Goal: Task Accomplishment & Management: Manage account settings

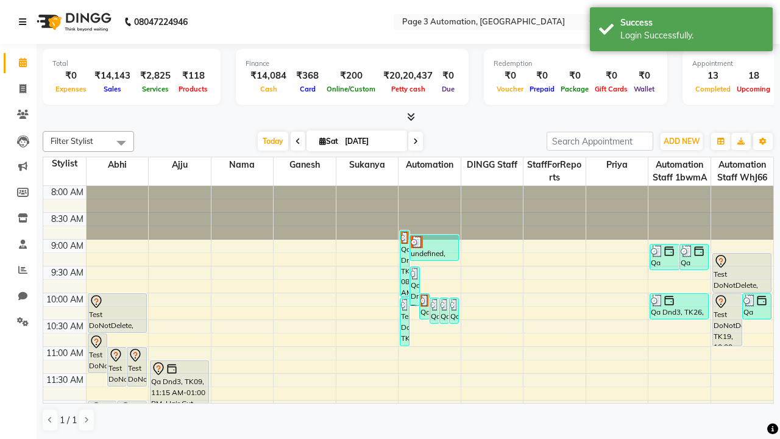
click at [25, 22] on icon at bounding box center [22, 22] width 7 height 9
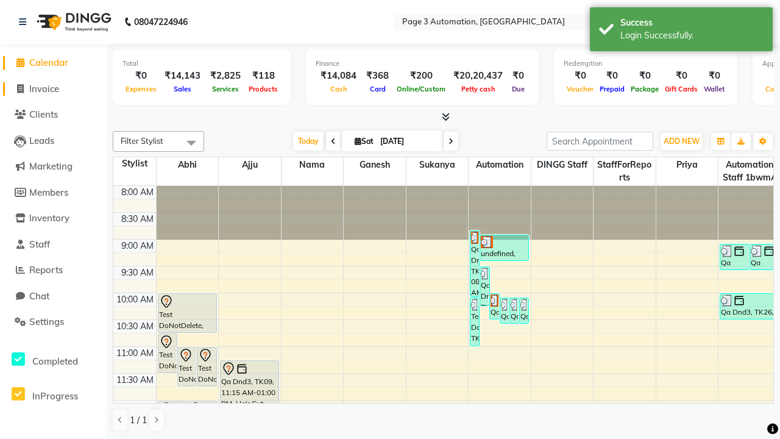
click at [53, 88] on span "Invoice" at bounding box center [44, 89] width 30 height 12
select select "2774"
select select "service"
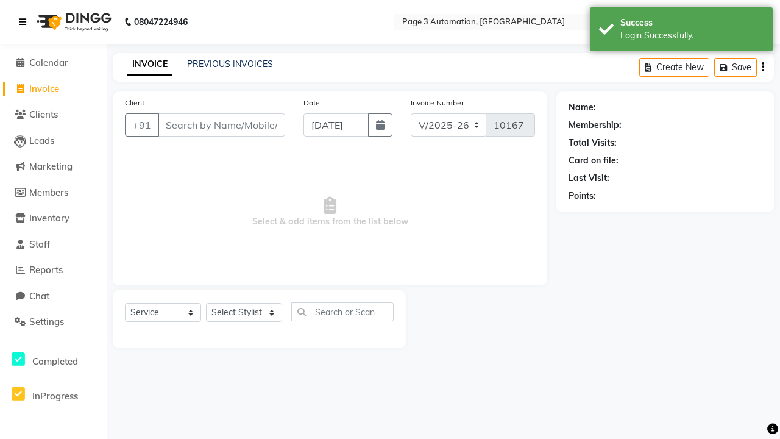
click at [25, 22] on icon at bounding box center [22, 22] width 7 height 9
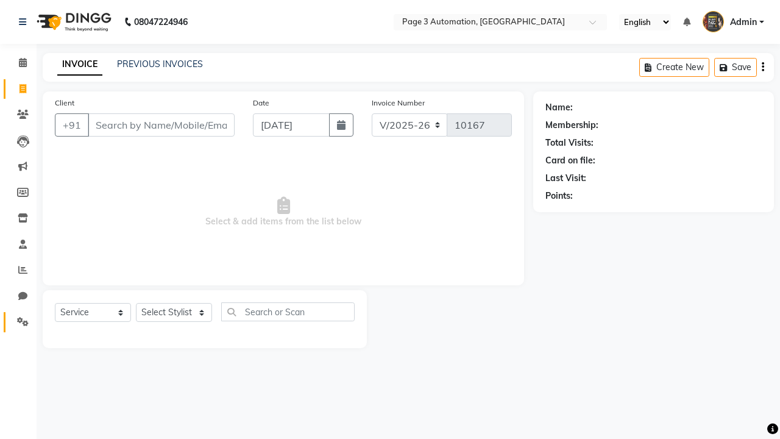
click at [18, 322] on icon at bounding box center [23, 321] width 12 height 9
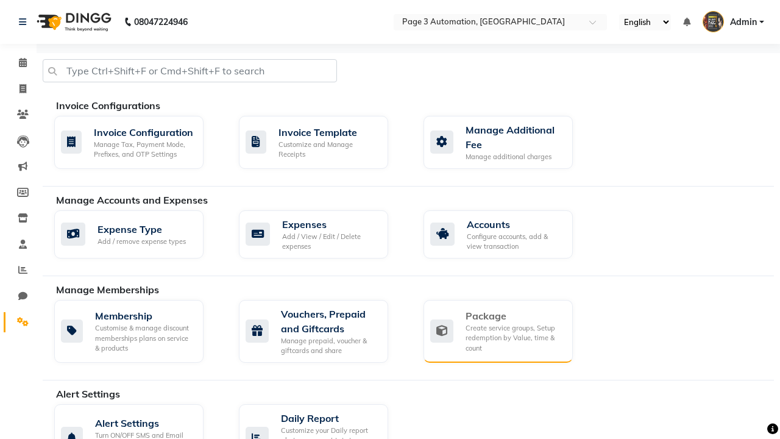
click at [514, 316] on div "Package" at bounding box center [515, 316] width 98 height 15
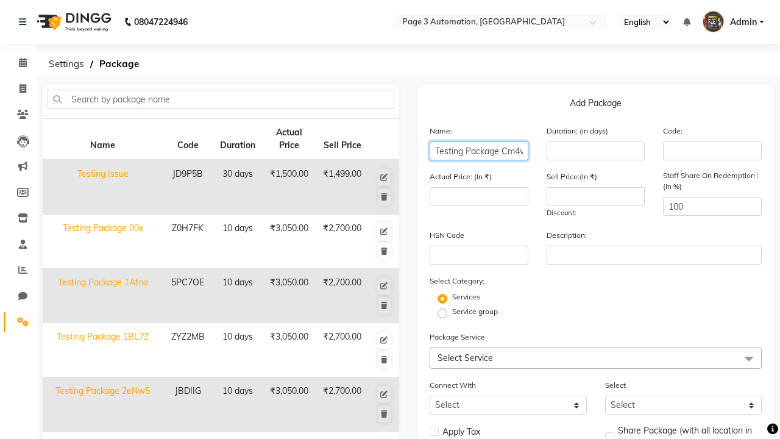
type input "Testing Package Cm4vx"
type input "10"
type input "3050"
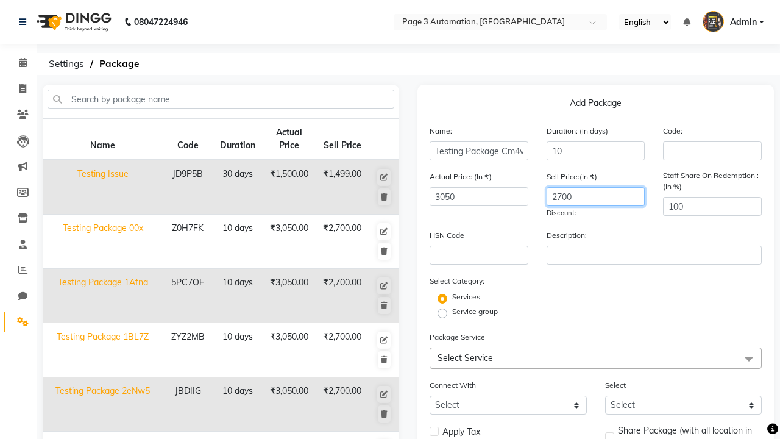
type input "2700"
click at [475, 312] on label "Service group" at bounding box center [475, 311] width 46 height 11
click at [451, 312] on input "Service group" at bounding box center [447, 313] width 8 height 8
radio input "true"
radio input "false"
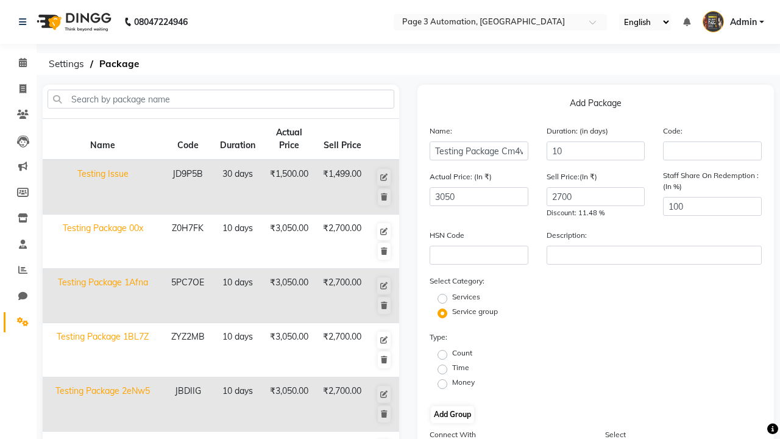
click at [462, 353] on label "Count" at bounding box center [462, 353] width 20 height 11
click at [451, 353] on input "Count" at bounding box center [447, 354] width 8 height 8
radio input "true"
click at [452, 415] on button "Add Group" at bounding box center [452, 414] width 43 height 17
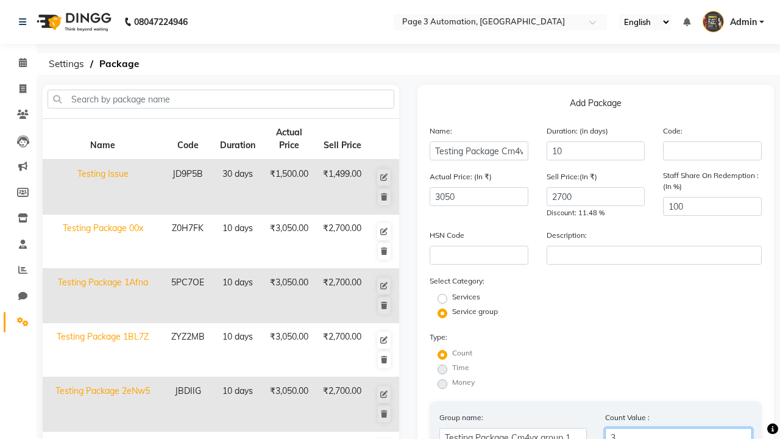
type input "3"
radio input "true"
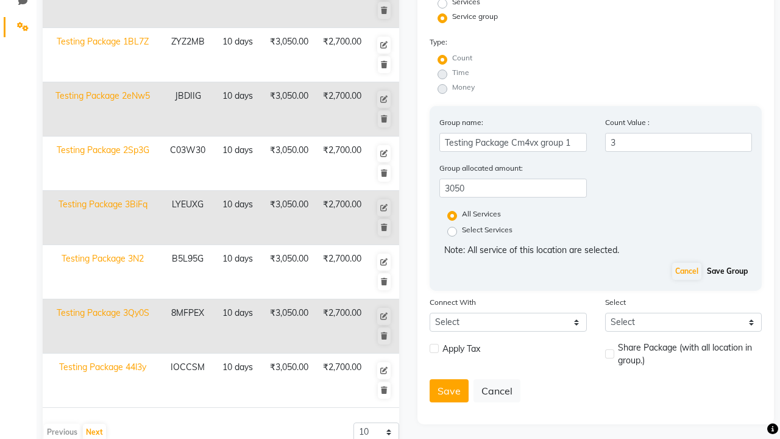
click at [727, 271] on button "Save Group" at bounding box center [727, 271] width 47 height 17
click at [449, 379] on button "Save" at bounding box center [449, 390] width 39 height 23
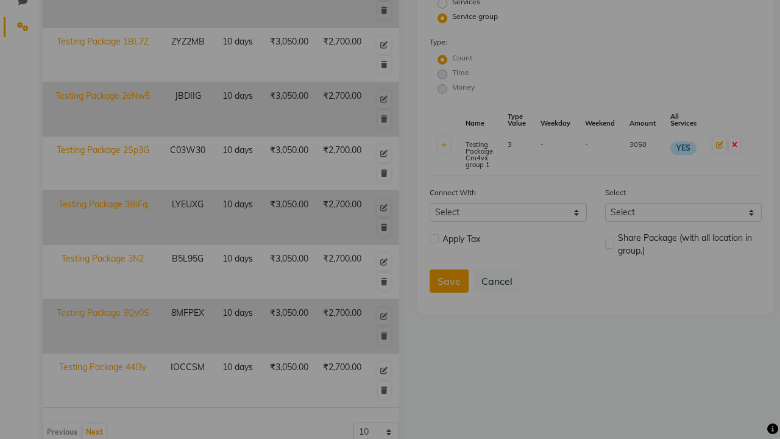
click at [369, 280] on button "Save" at bounding box center [360, 293] width 45 height 27
radio input "true"
radio input "false"
select select
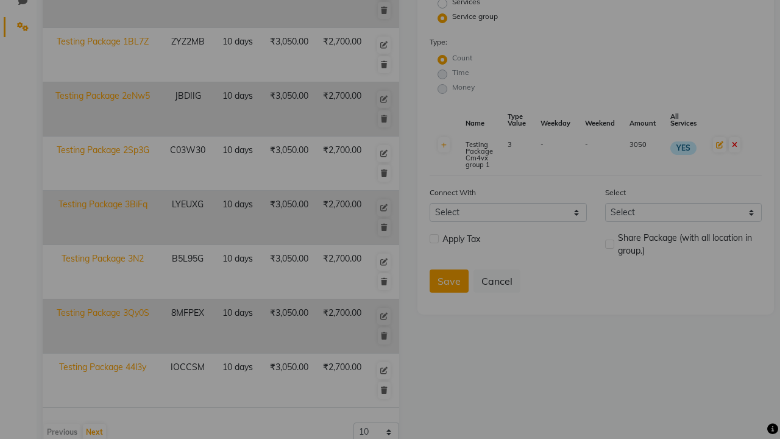
checkbox input "false"
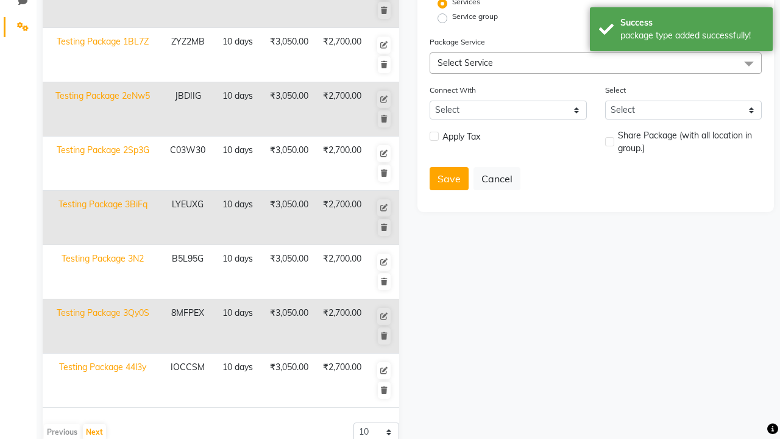
click at [682, 31] on div "package type added successfully!" at bounding box center [692, 35] width 143 height 13
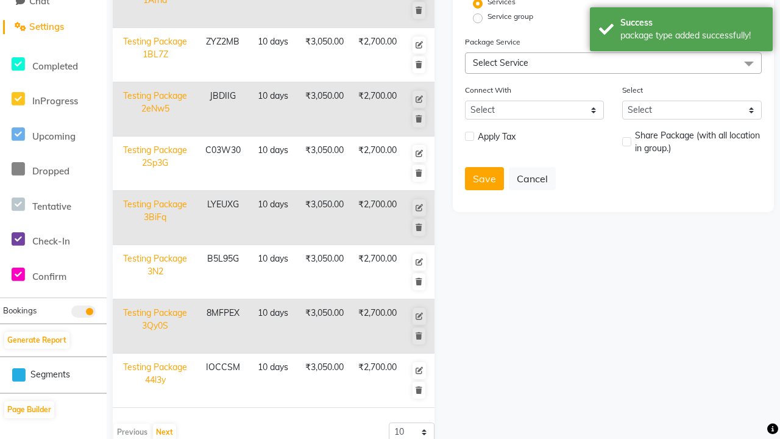
scroll to position [0, 0]
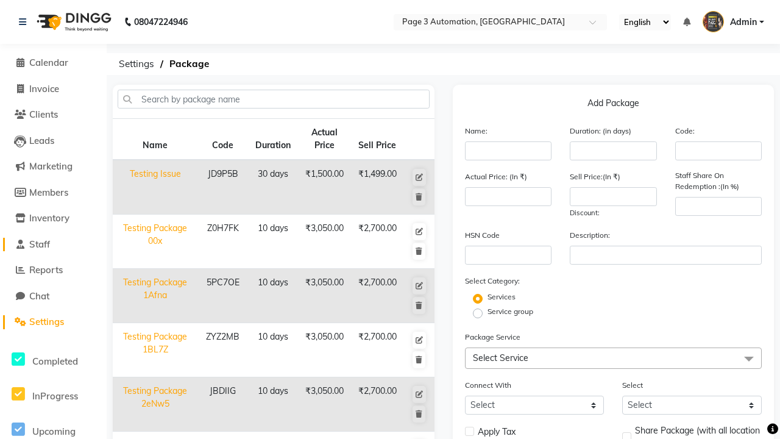
click at [53, 244] on link "Staff" at bounding box center [53, 245] width 101 height 14
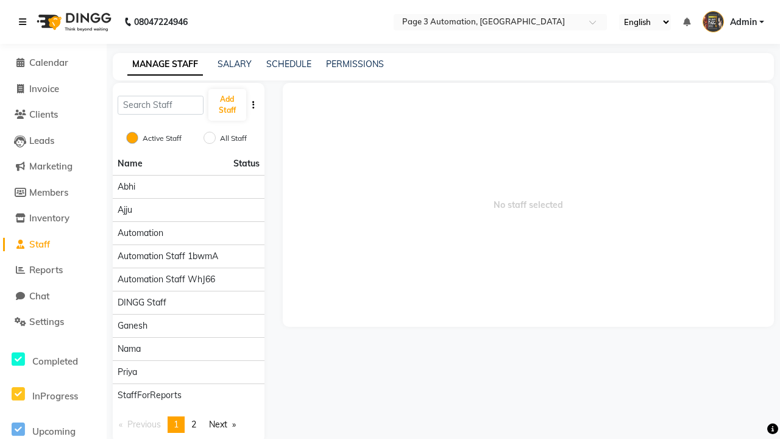
click at [25, 22] on icon at bounding box center [22, 22] width 7 height 9
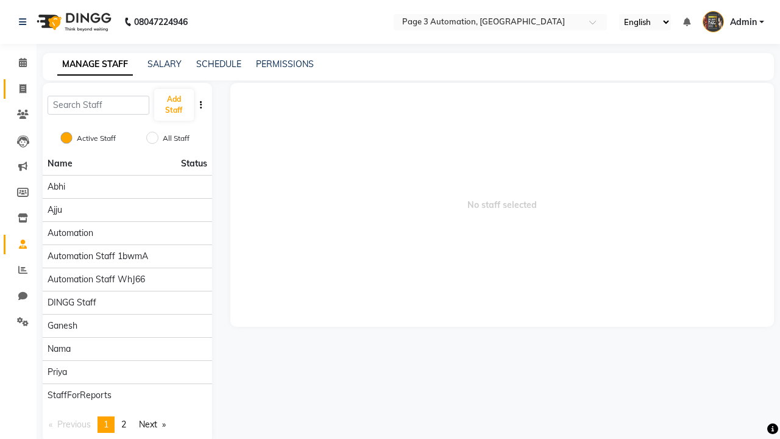
click at [18, 88] on span at bounding box center [22, 89] width 21 height 14
select select "service"
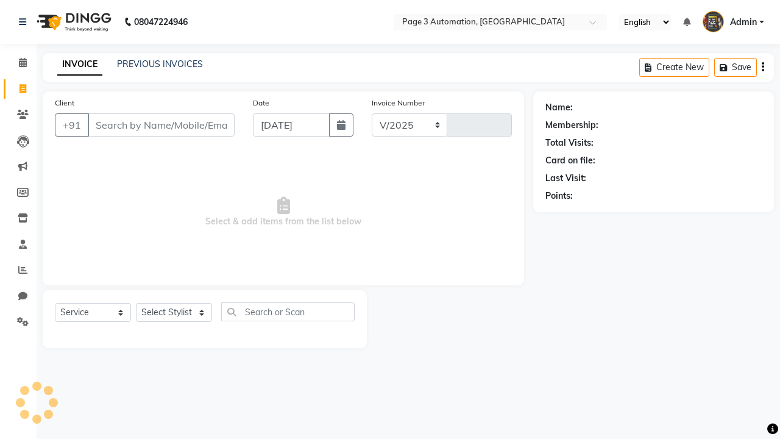
select select "2774"
type input "10167"
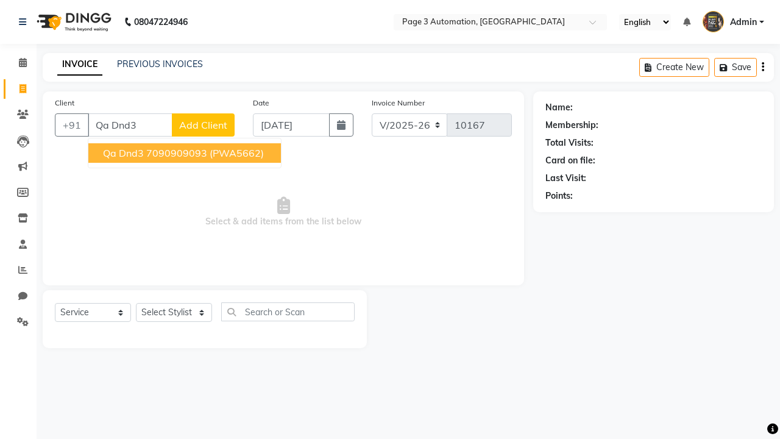
click at [186, 153] on ngb-highlight "7090909093" at bounding box center [176, 153] width 61 height 12
type input "7090909093"
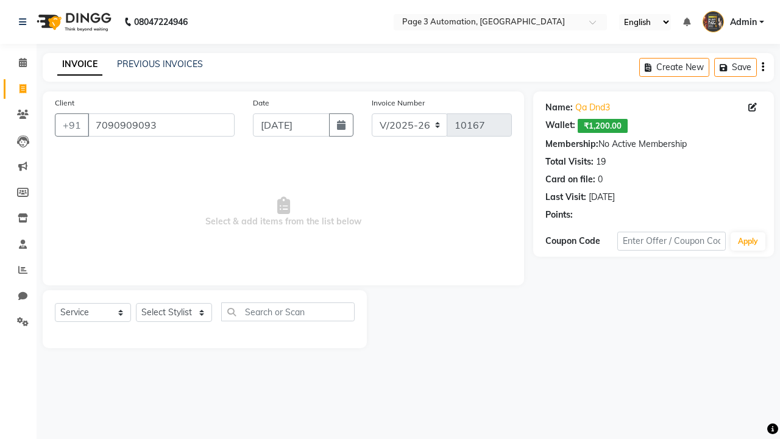
select select "package"
select select "93067"
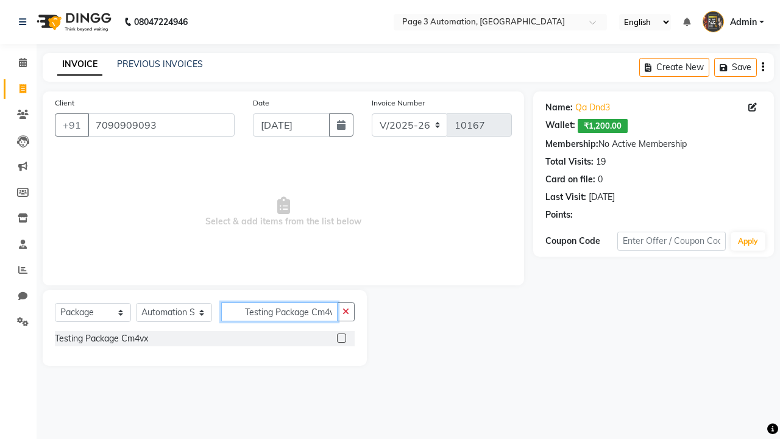
type input "Testing Package Cm4vx"
click at [341, 338] on label at bounding box center [341, 338] width 9 height 9
click at [341, 338] on input "checkbox" at bounding box center [341, 339] width 8 height 8
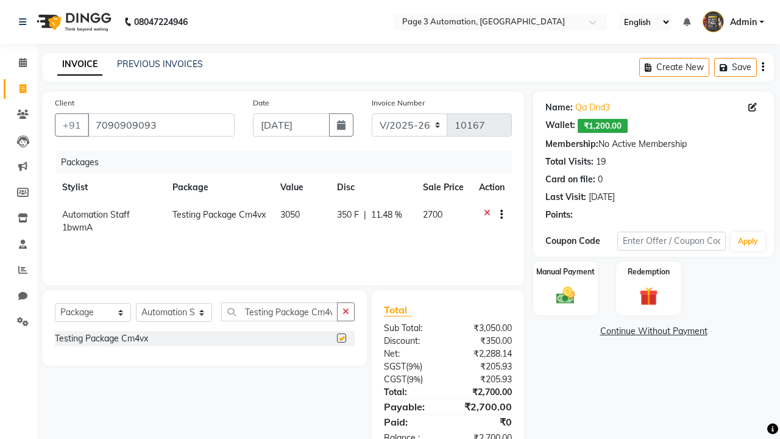
checkbox input "false"
click at [566, 272] on label "Manual Payment" at bounding box center [565, 272] width 61 height 12
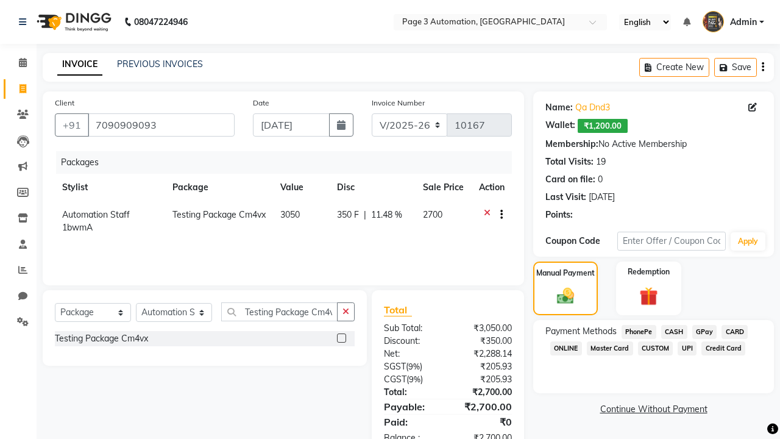
click at [674, 332] on span "CASH" at bounding box center [675, 332] width 26 height 14
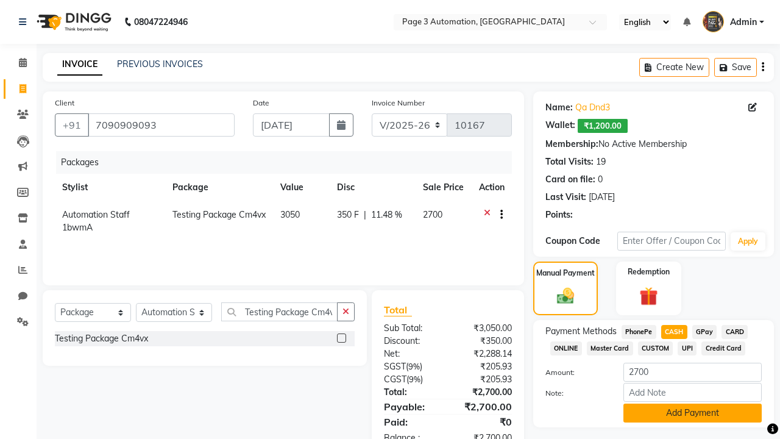
click at [693, 413] on button "Add Payment" at bounding box center [693, 413] width 138 height 19
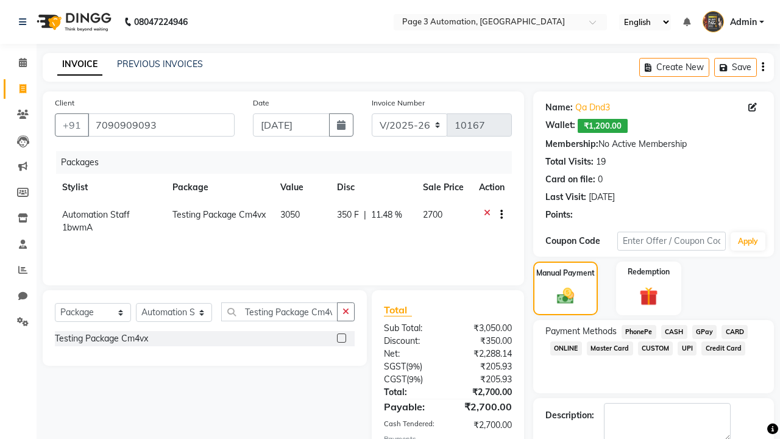
checkbox input "false"
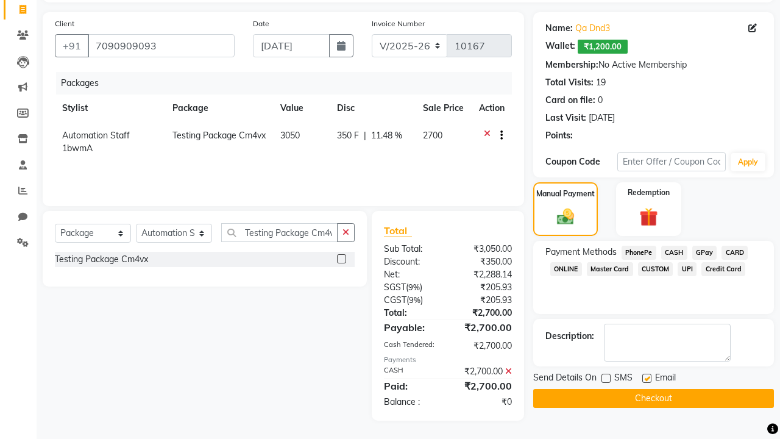
click at [647, 378] on label at bounding box center [647, 378] width 9 height 9
click at [647, 378] on input "checkbox" at bounding box center [647, 379] width 8 height 8
checkbox input "false"
click at [654, 398] on button "Checkout" at bounding box center [654, 398] width 241 height 19
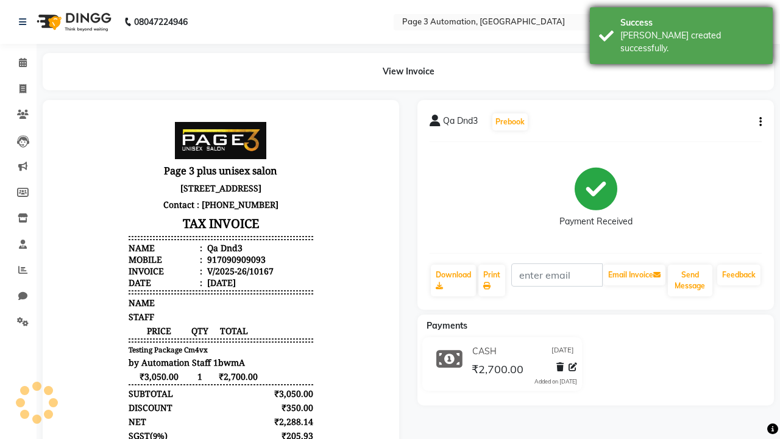
click at [682, 31] on div "[PERSON_NAME] created successfully." at bounding box center [692, 42] width 143 height 26
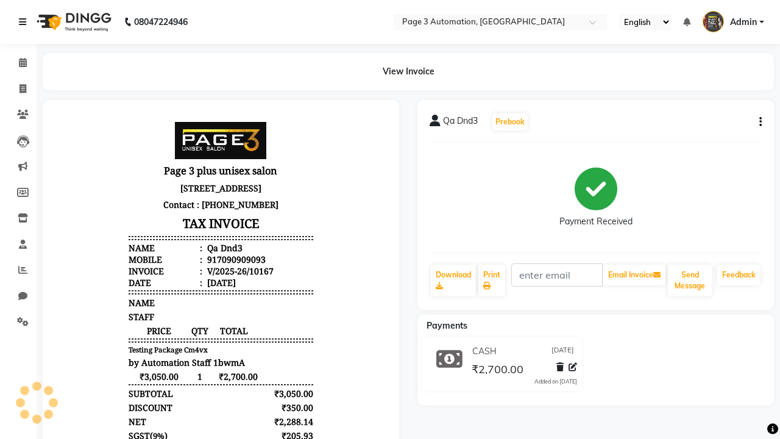
click at [25, 22] on icon at bounding box center [22, 22] width 7 height 9
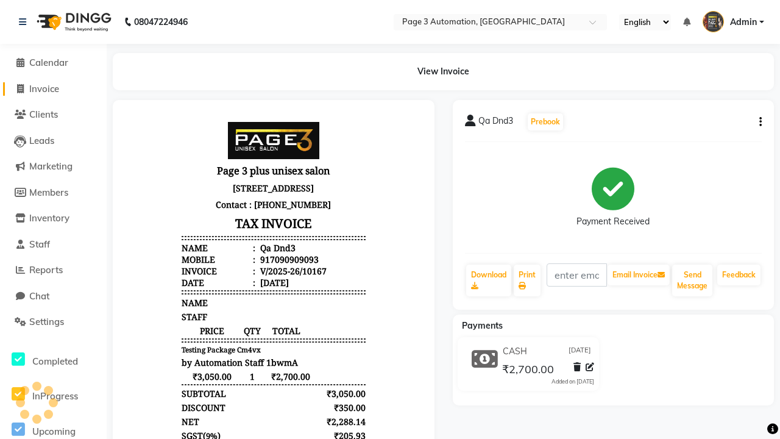
click at [53, 88] on span "Invoice" at bounding box center [44, 89] width 30 height 12
select select "2774"
select select "service"
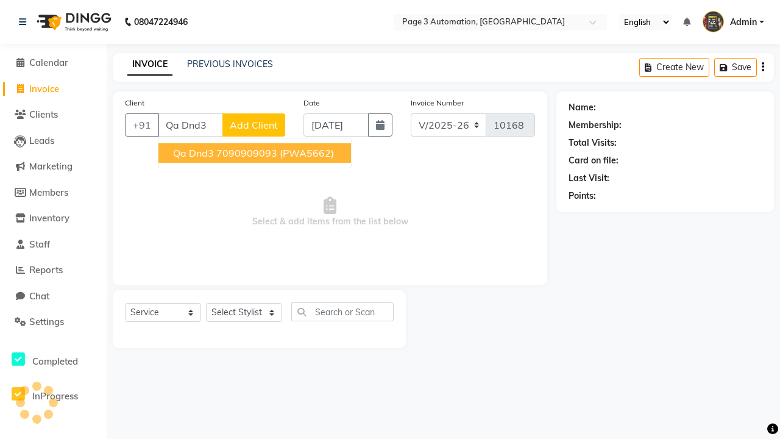
click at [256, 153] on ngb-highlight "7090909093" at bounding box center [246, 153] width 61 height 12
type input "7090909093"
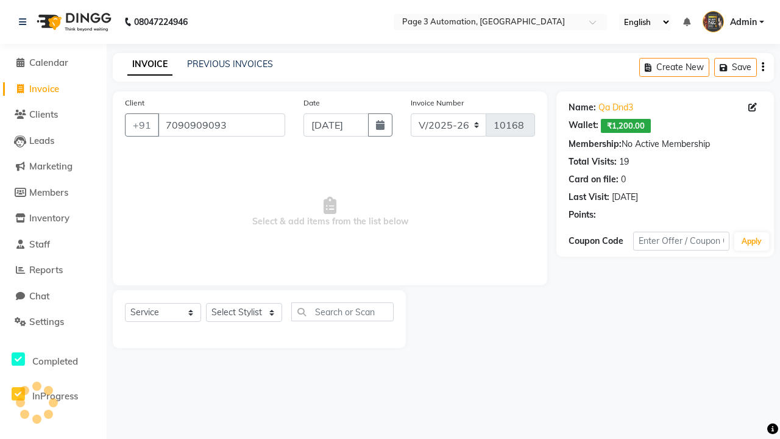
select select "93067"
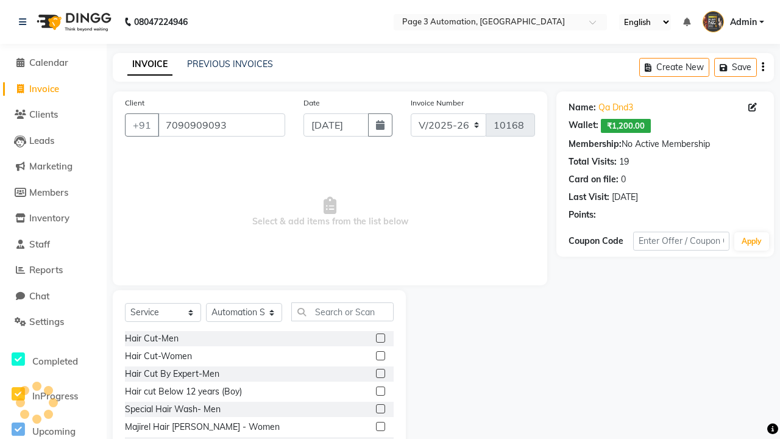
click at [380, 391] on label at bounding box center [380, 391] width 9 height 9
click at [380, 391] on input "checkbox" at bounding box center [380, 392] width 8 height 8
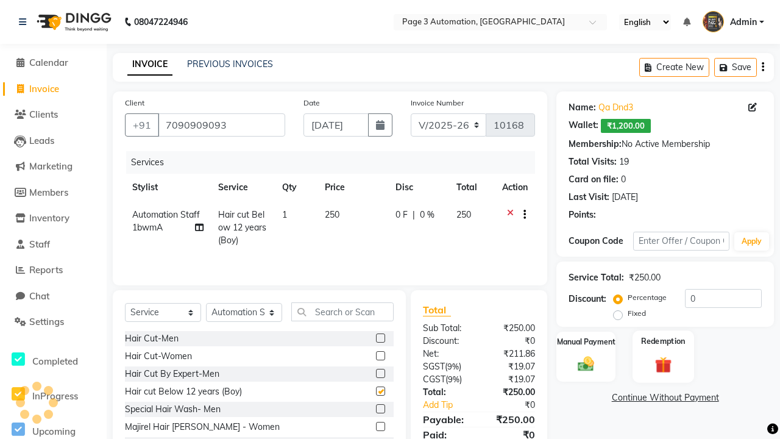
click at [663, 341] on label "Redemption" at bounding box center [663, 341] width 44 height 12
checkbox input "false"
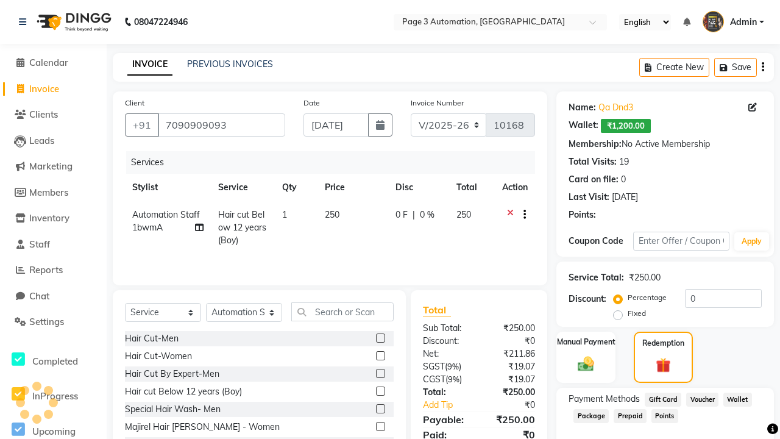
click at [591, 415] on span "Package" at bounding box center [591, 416] width 35 height 14
